Goal: Find specific page/section: Find specific page/section

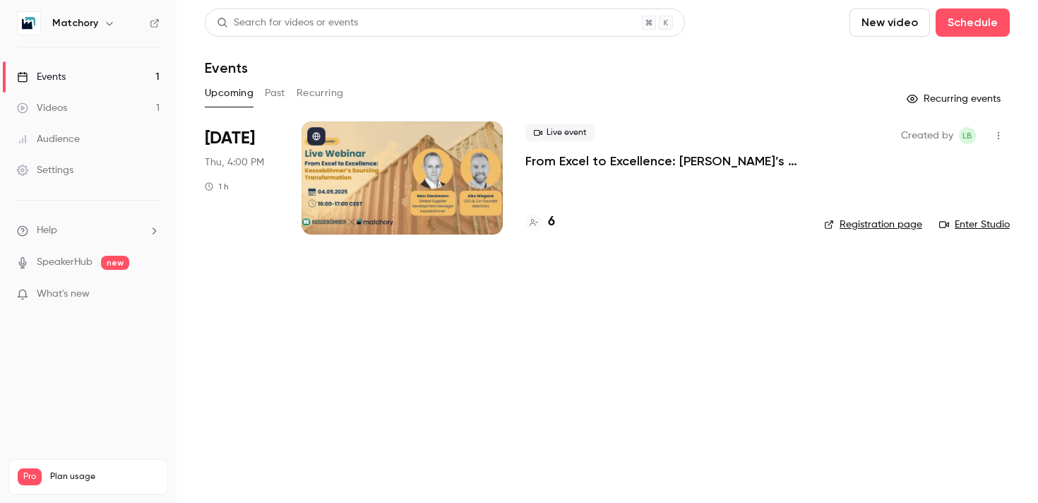
click at [369, 209] on div at bounding box center [402, 177] width 201 height 113
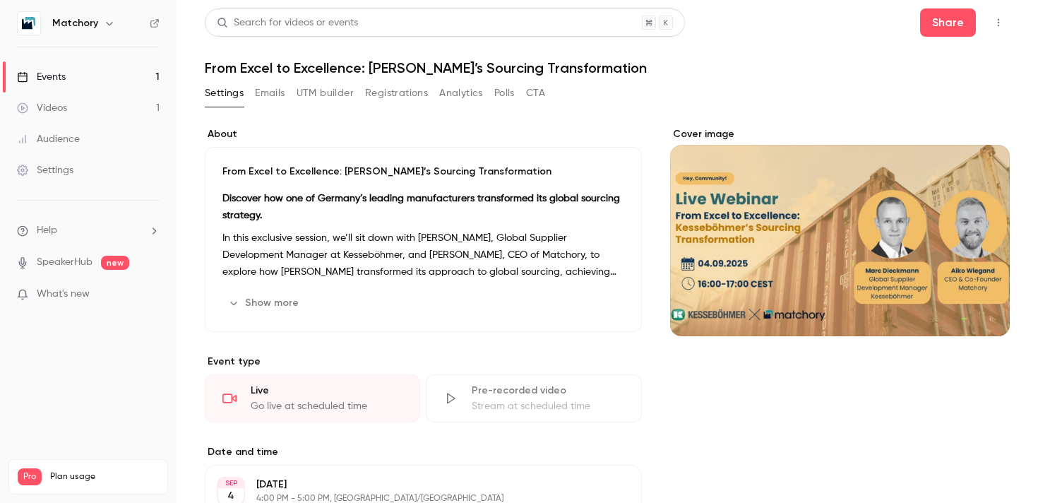
click at [407, 88] on button "Registrations" at bounding box center [396, 93] width 63 height 23
